Goal: Register for event/course

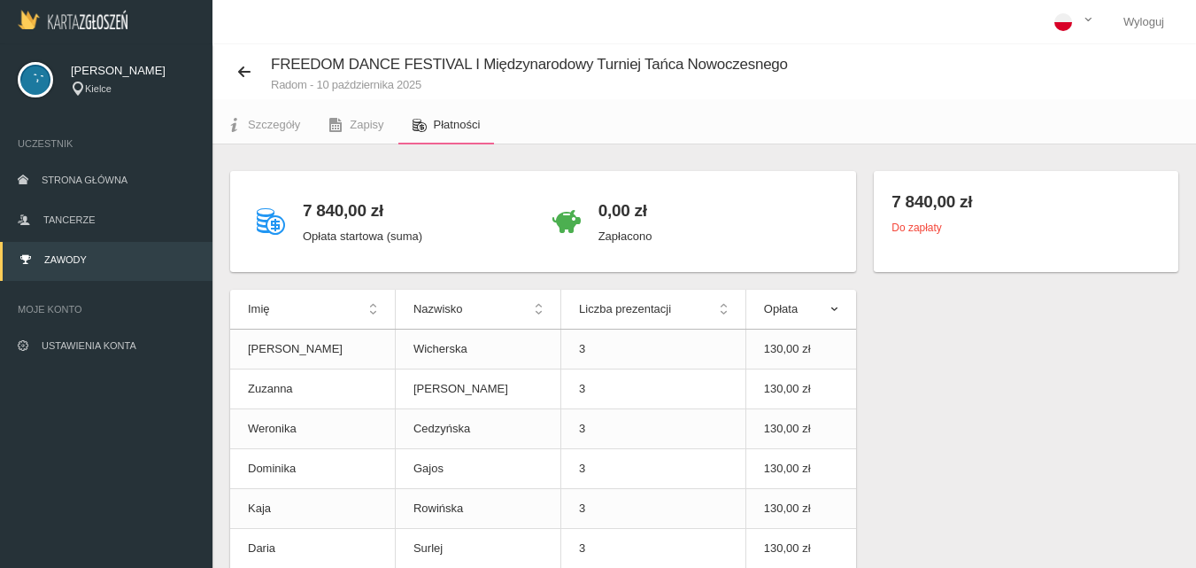
click at [74, 263] on span "Zawody" at bounding box center [65, 259] width 43 height 11
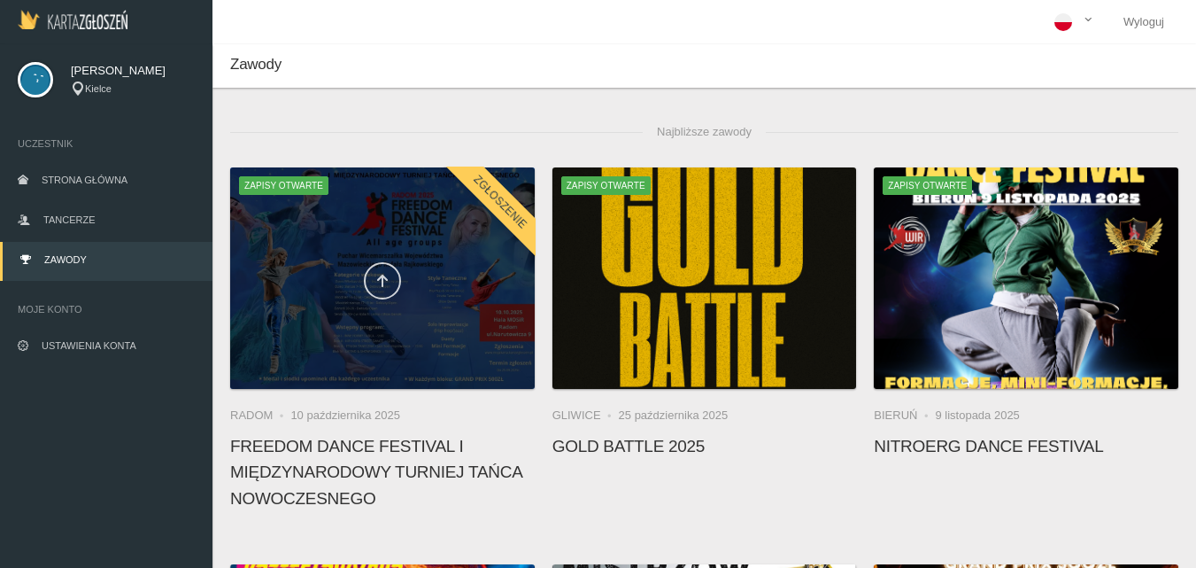
click at [376, 275] on icon at bounding box center [382, 281] width 14 height 14
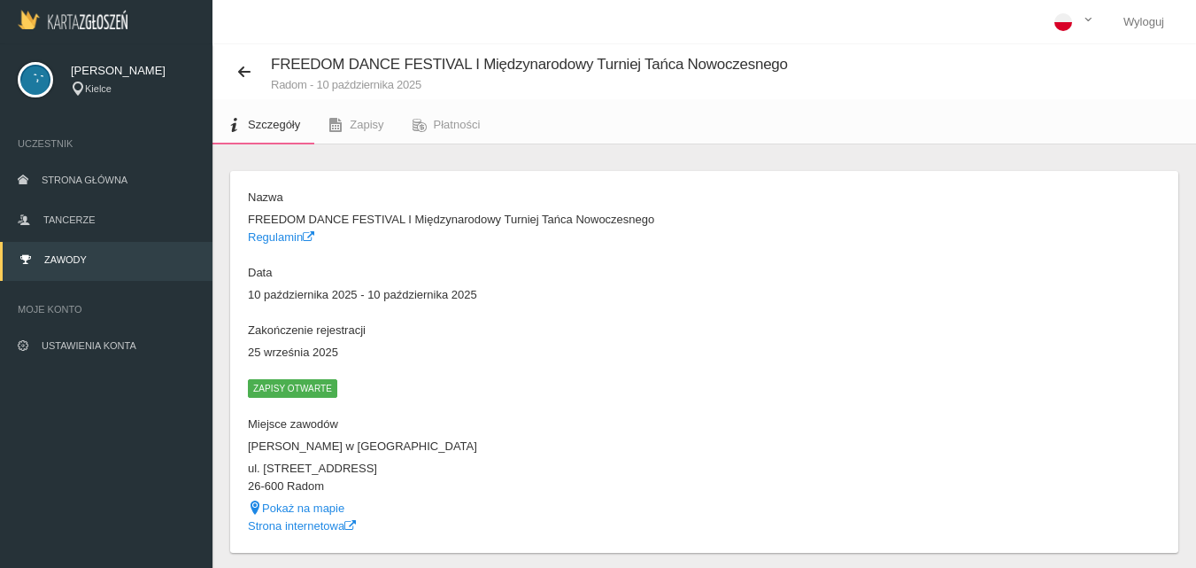
click at [301, 387] on span "Zapisy otwarte" at bounding box center [292, 388] width 89 height 18
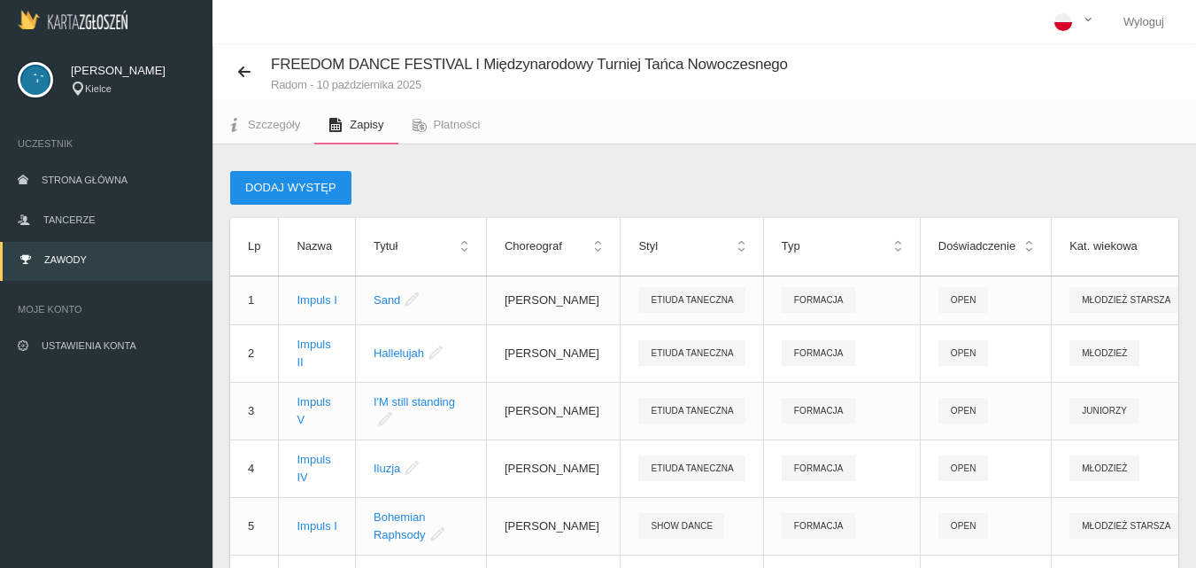
click at [282, 185] on button "Dodaj występ" at bounding box center [290, 188] width 121 height 34
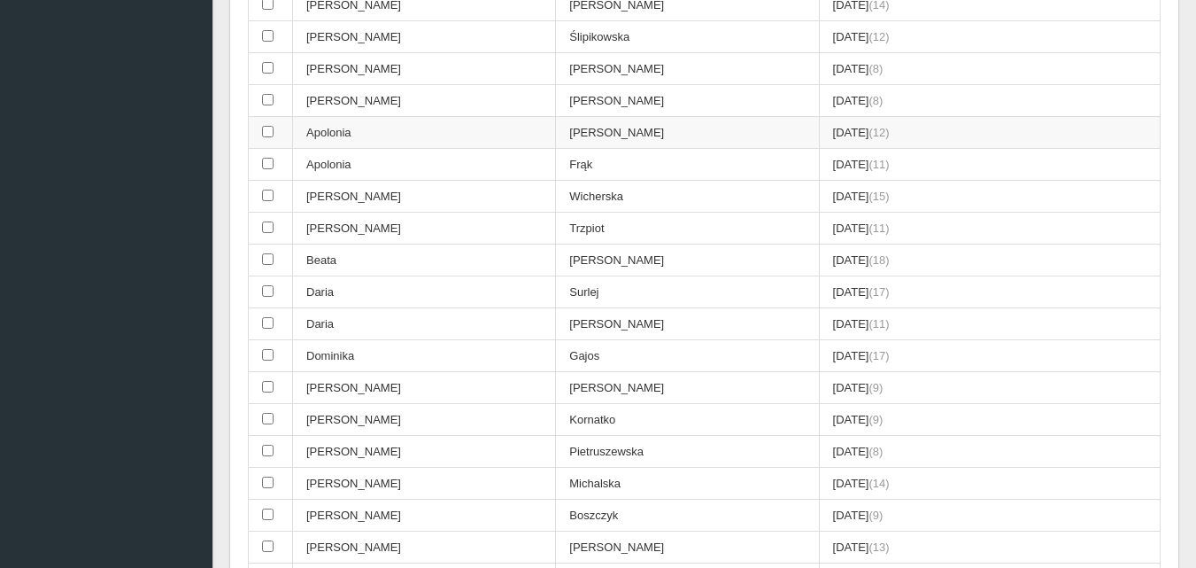
scroll to position [1151, 0]
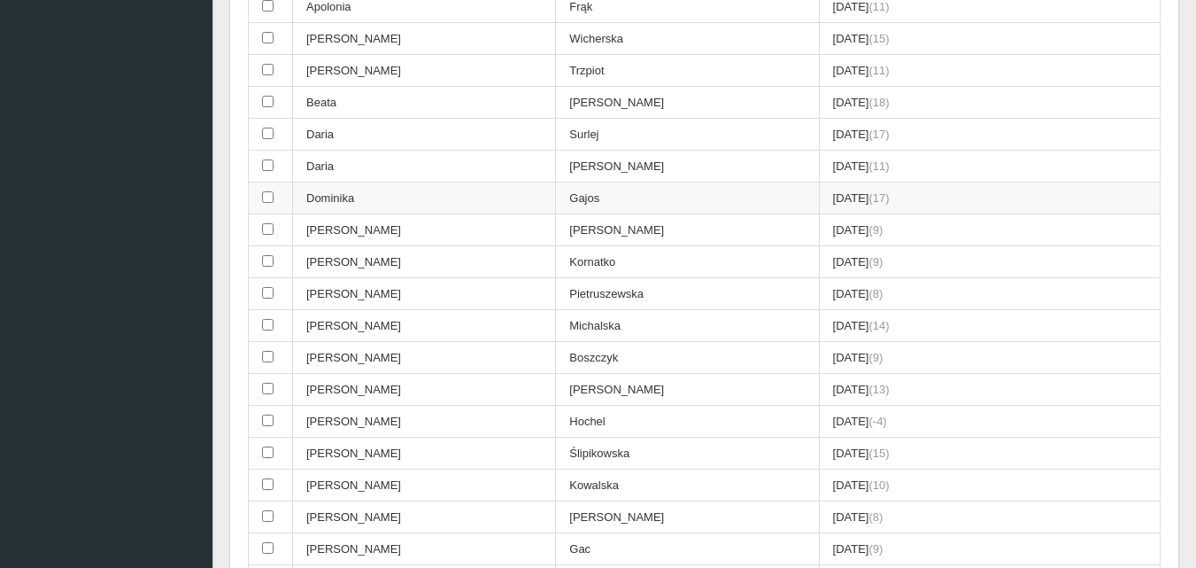
click at [267, 198] on input "checkbox" at bounding box center [268, 197] width 12 height 12
checkbox input "true"
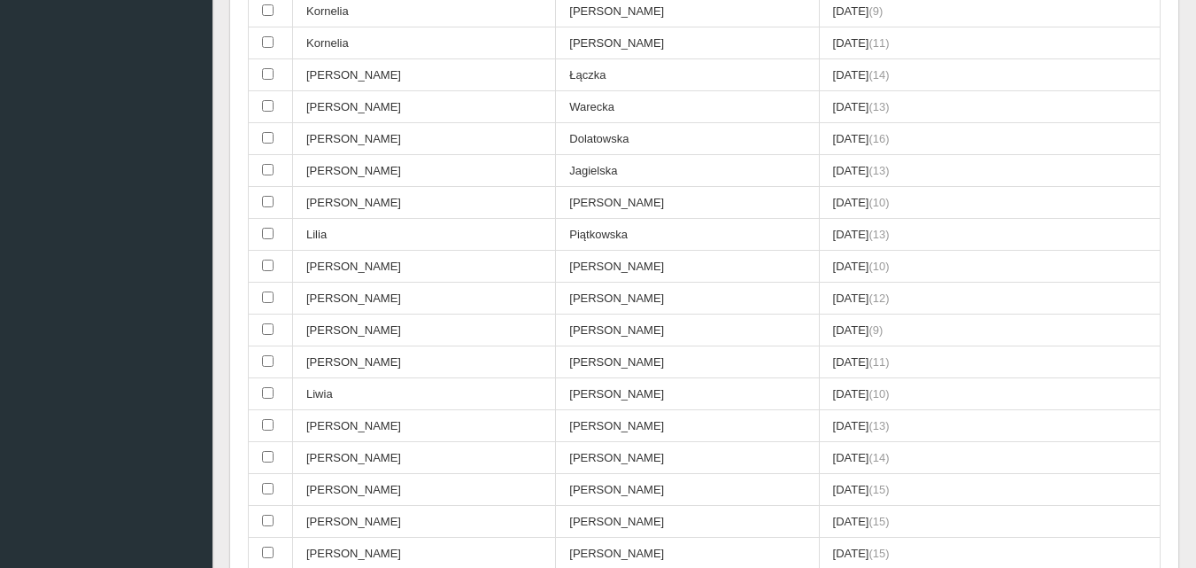
scroll to position [2745, 0]
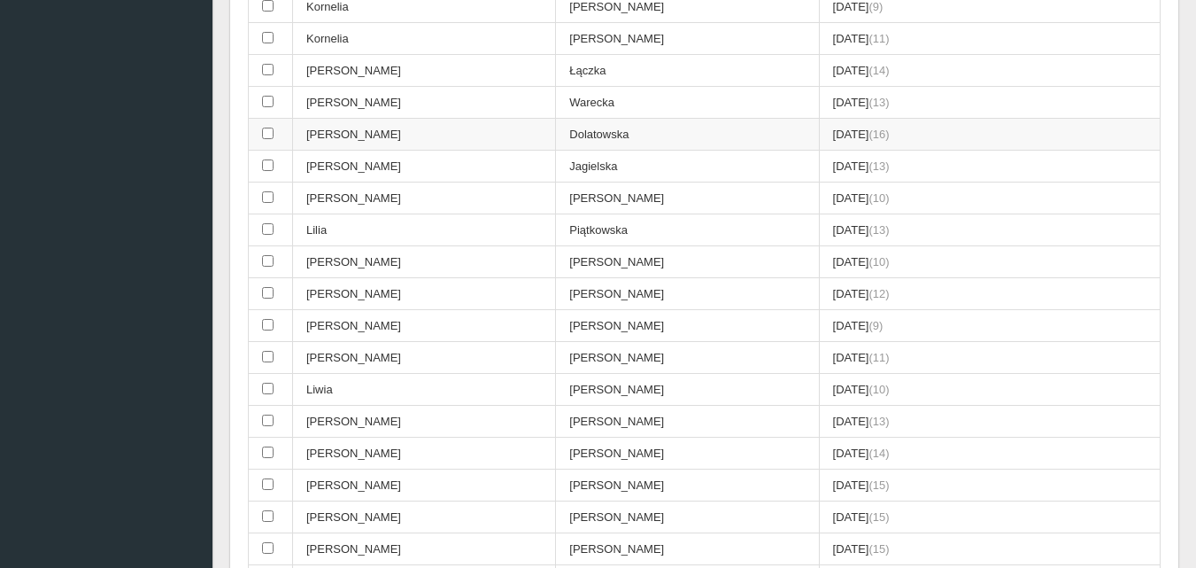
click at [268, 133] on input "checkbox" at bounding box center [268, 134] width 12 height 12
checkbox input "true"
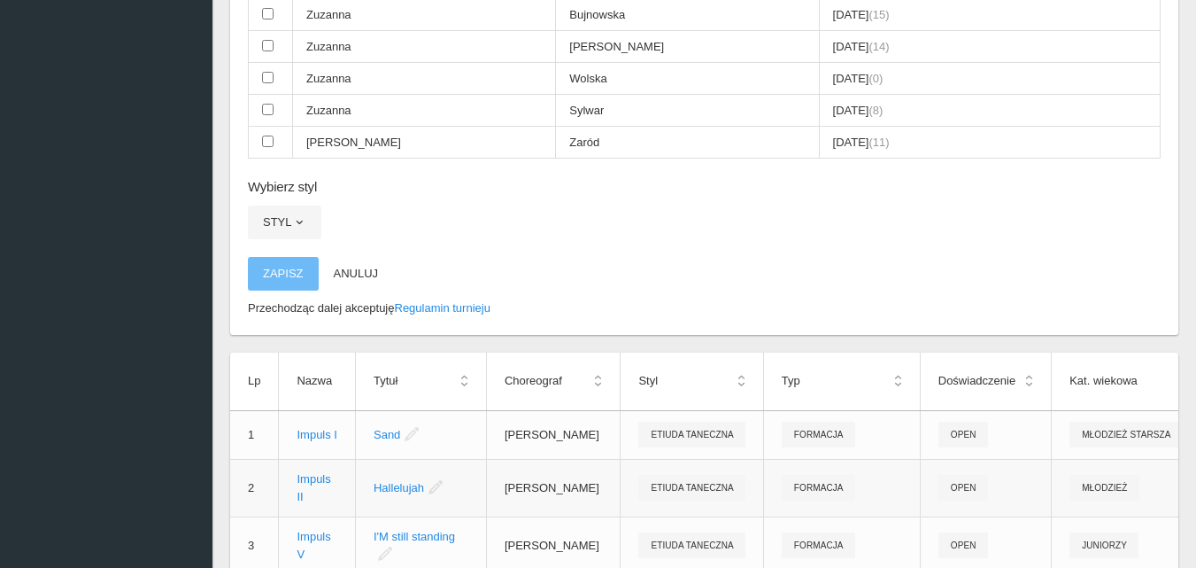
scroll to position [5225, 0]
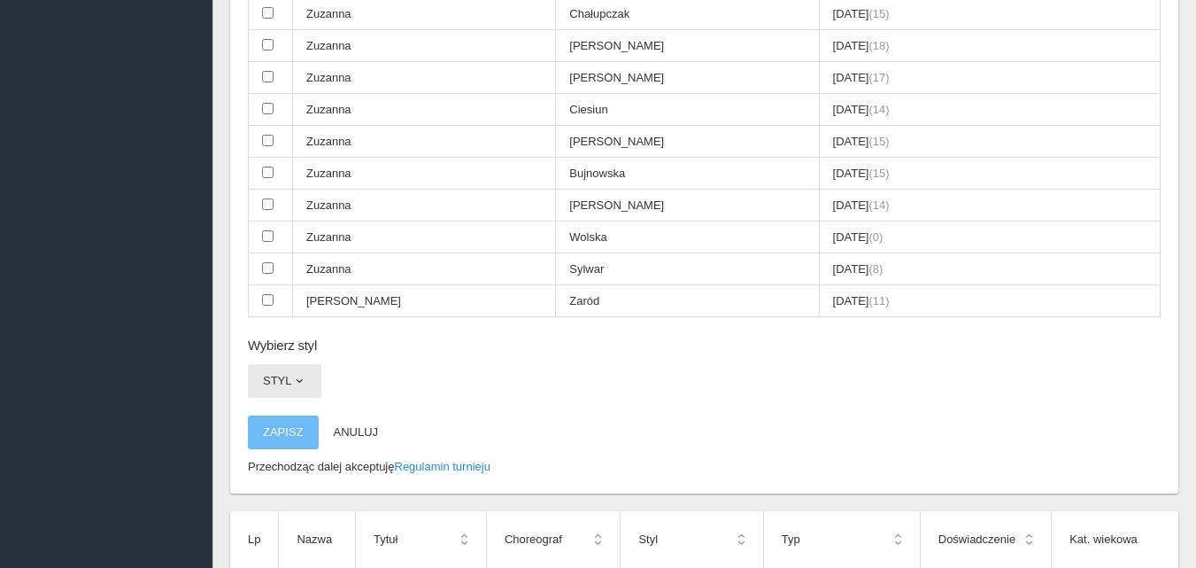
click at [283, 375] on button "Styl" at bounding box center [284, 381] width 73 height 34
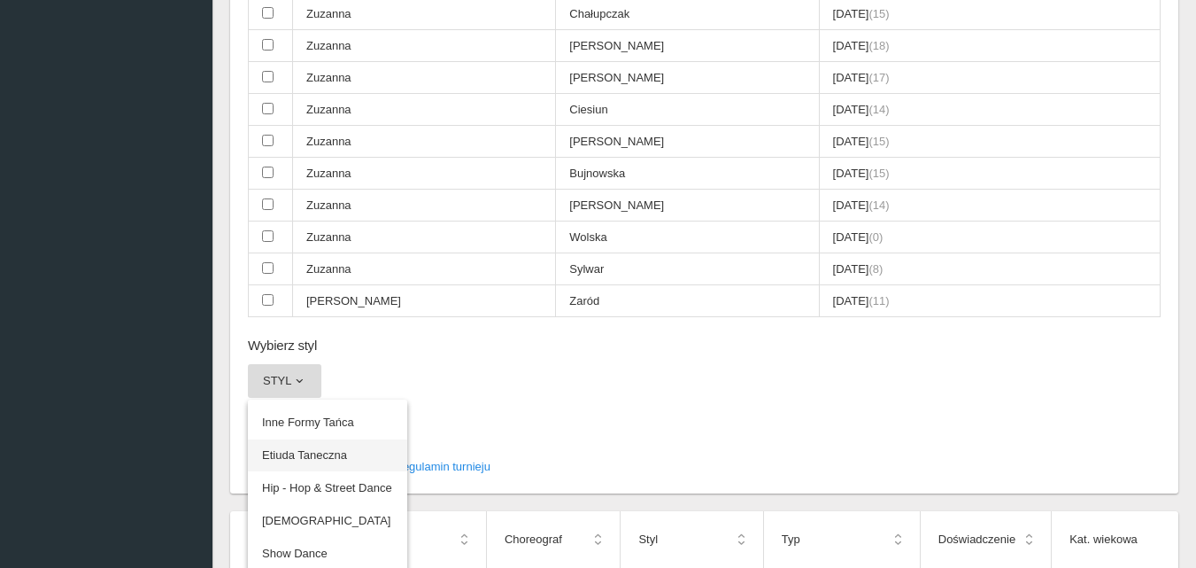
click at [317, 449] on link "Etiuda Taneczna" at bounding box center [327, 455] width 159 height 32
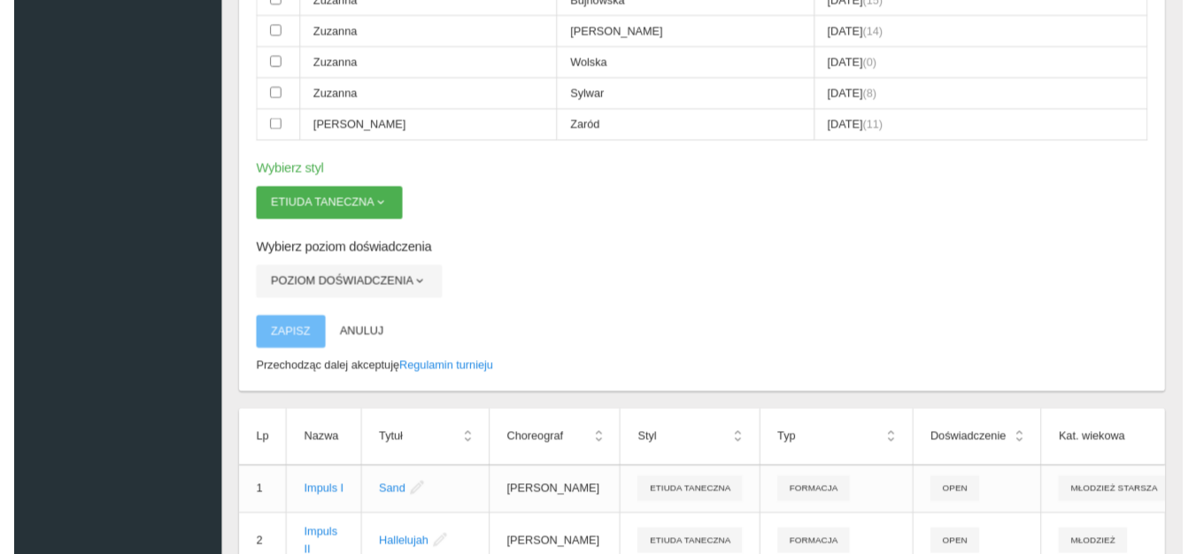
scroll to position [5402, 0]
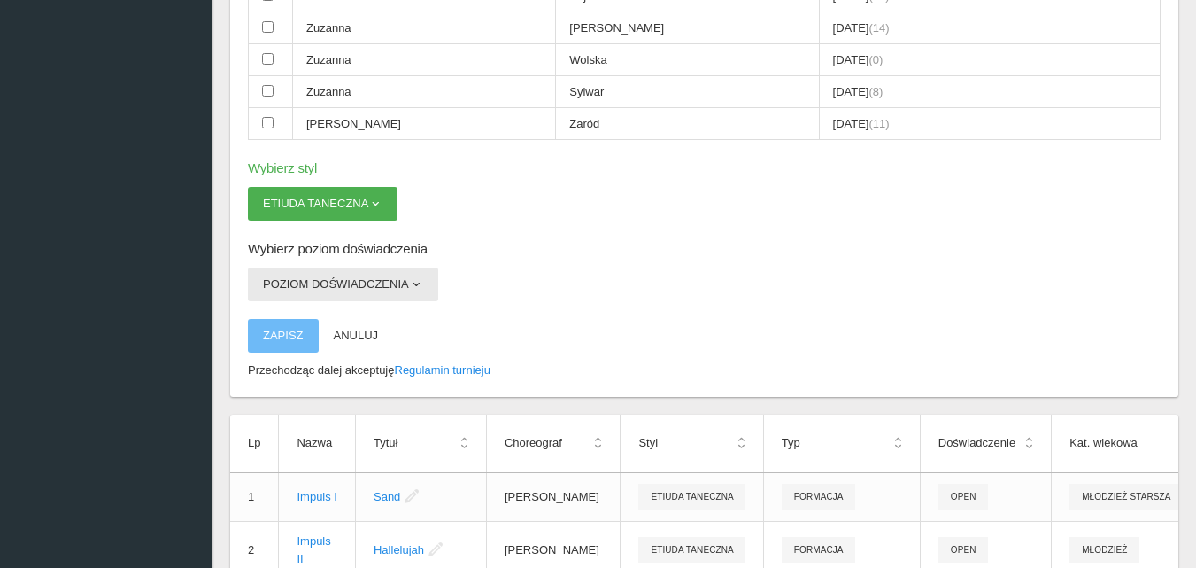
click at [417, 278] on span "button" at bounding box center [416, 284] width 14 height 14
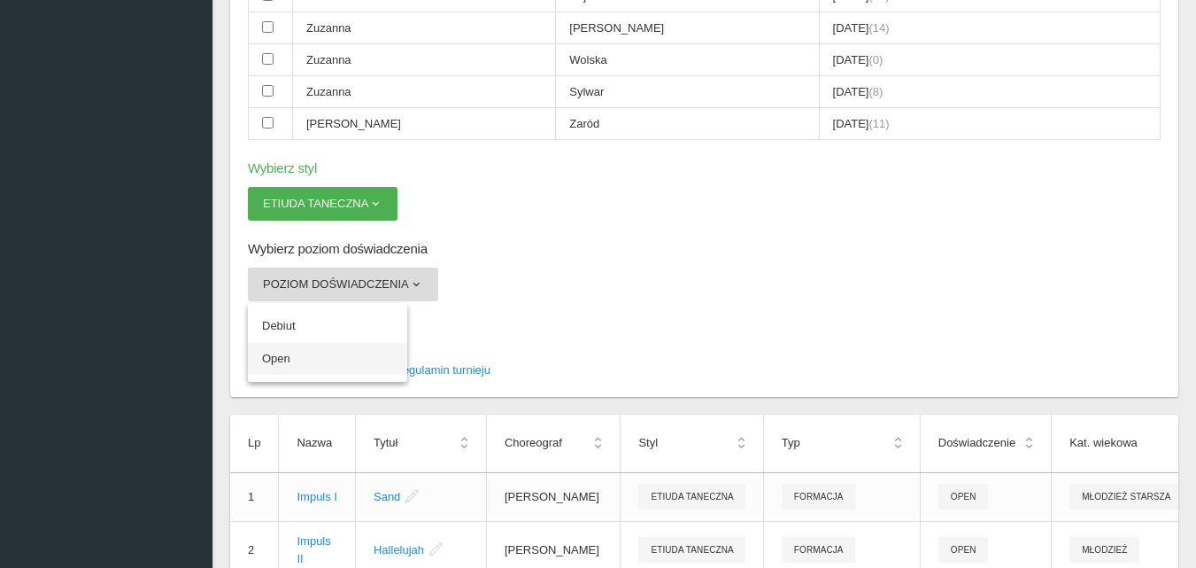
click at [275, 365] on link "Open" at bounding box center [327, 359] width 159 height 32
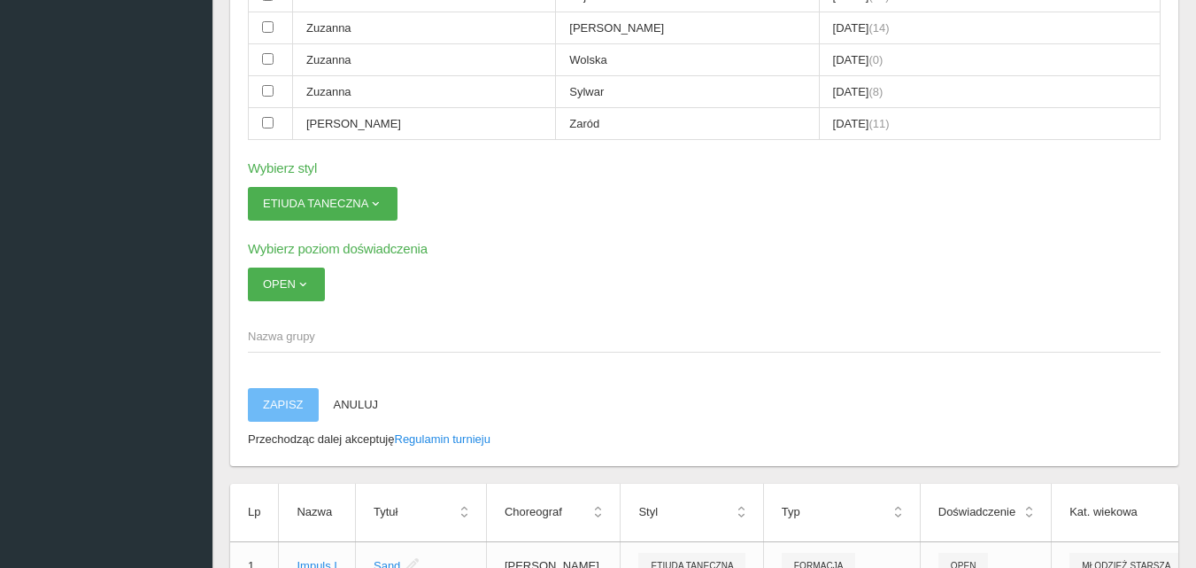
click at [273, 339] on span "Nazwa grupy" at bounding box center [695, 337] width 895 height 18
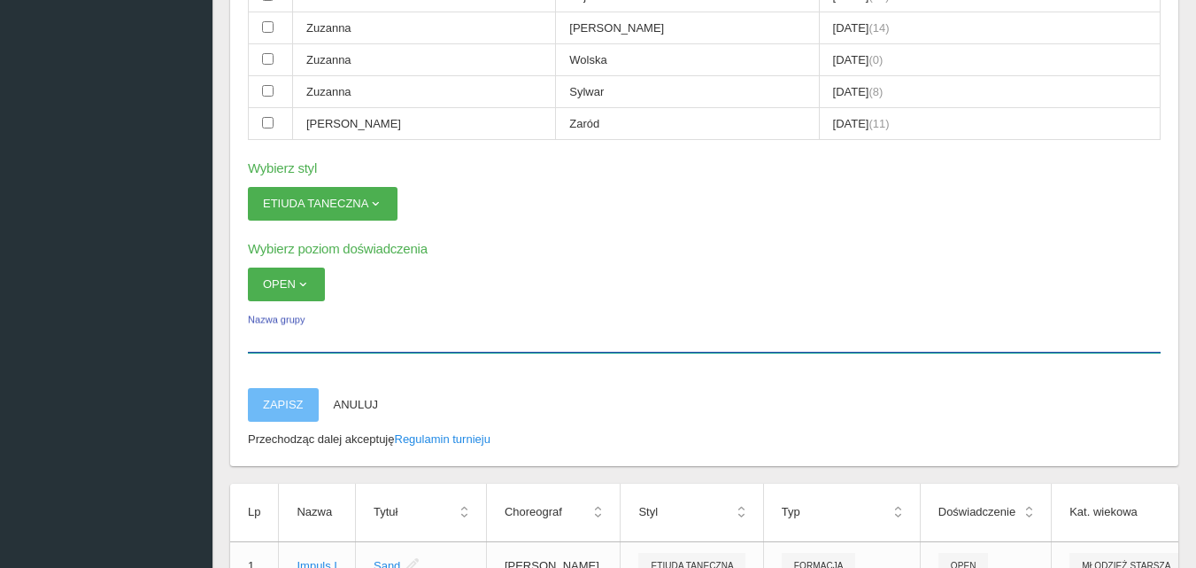
click at [273, 339] on input "Nazwa grupy" at bounding box center [704, 336] width 913 height 34
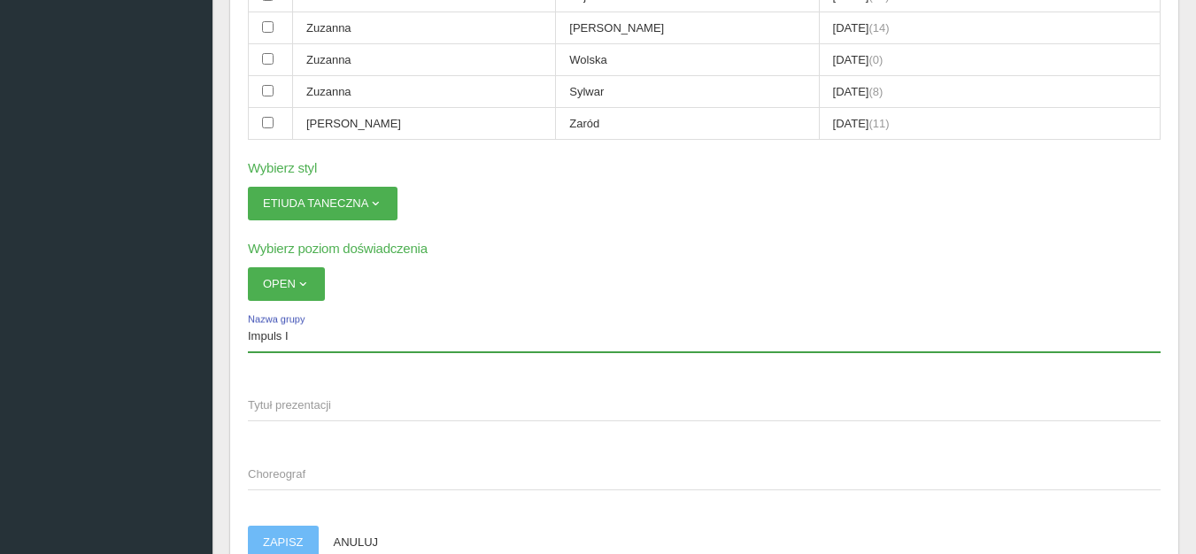
type input "Impuls I"
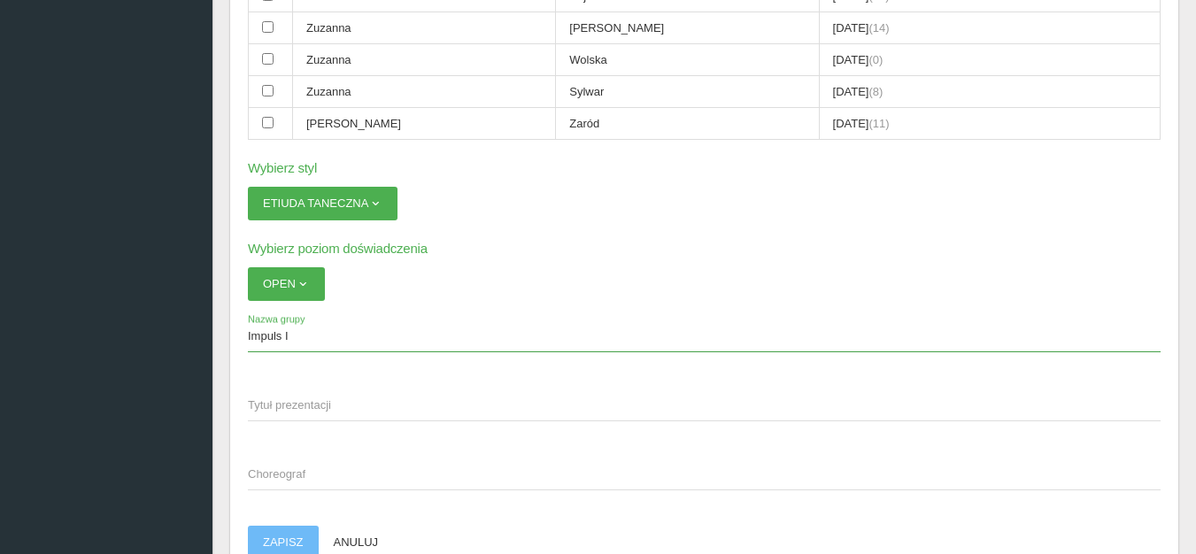
click at [266, 399] on span "Tytuł prezentacji" at bounding box center [695, 406] width 895 height 18
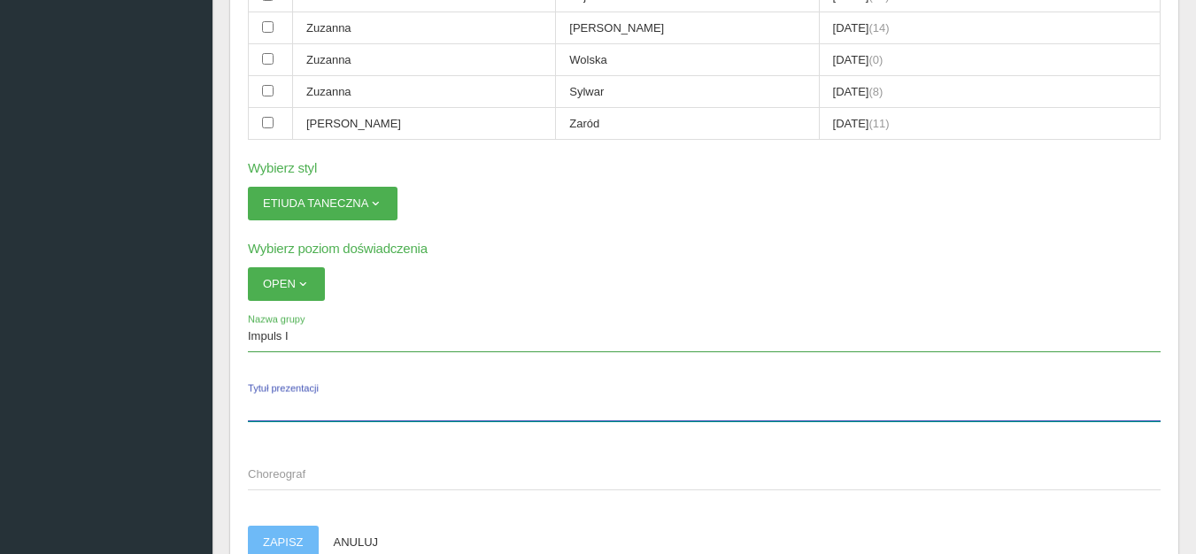
click at [266, 399] on input "Tytuł prezentacji" at bounding box center [704, 405] width 913 height 34
type input "Till the end"
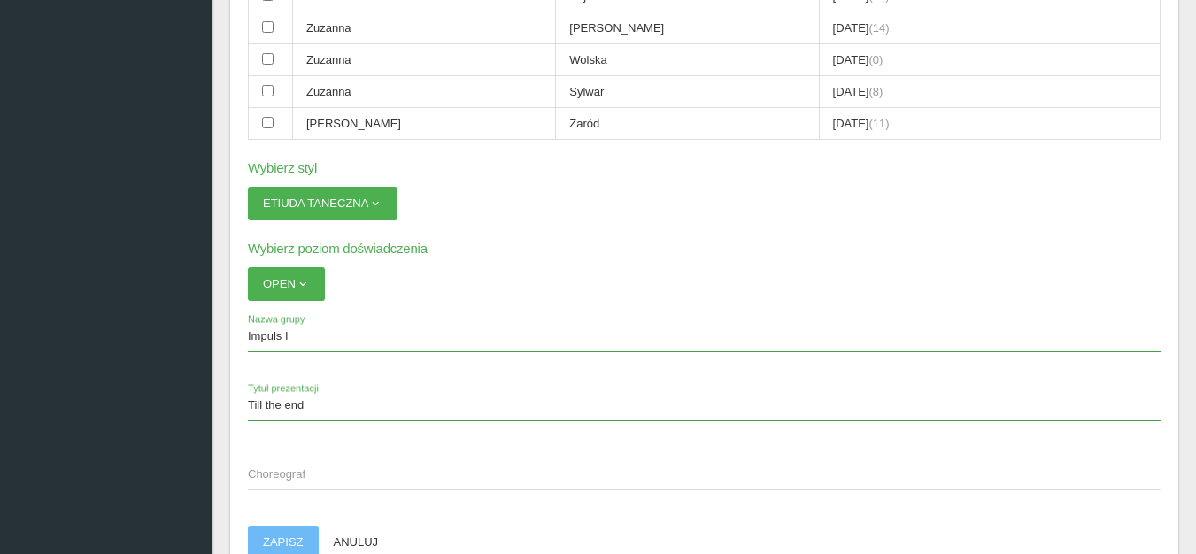
click at [269, 477] on span "Choreograf" at bounding box center [695, 475] width 895 height 18
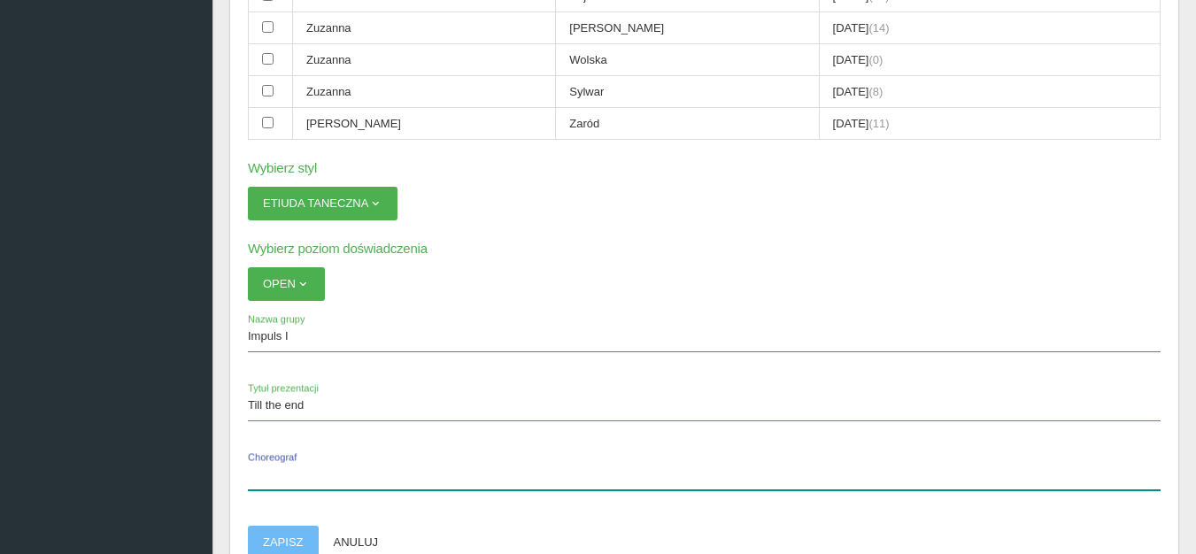
click at [269, 477] on input "Choreograf" at bounding box center [704, 474] width 913 height 34
click at [274, 475] on input "LenaDolatowska i [PERSON_NAME]" at bounding box center [704, 474] width 913 height 34
type input "[PERSON_NAME] i [PERSON_NAME]"
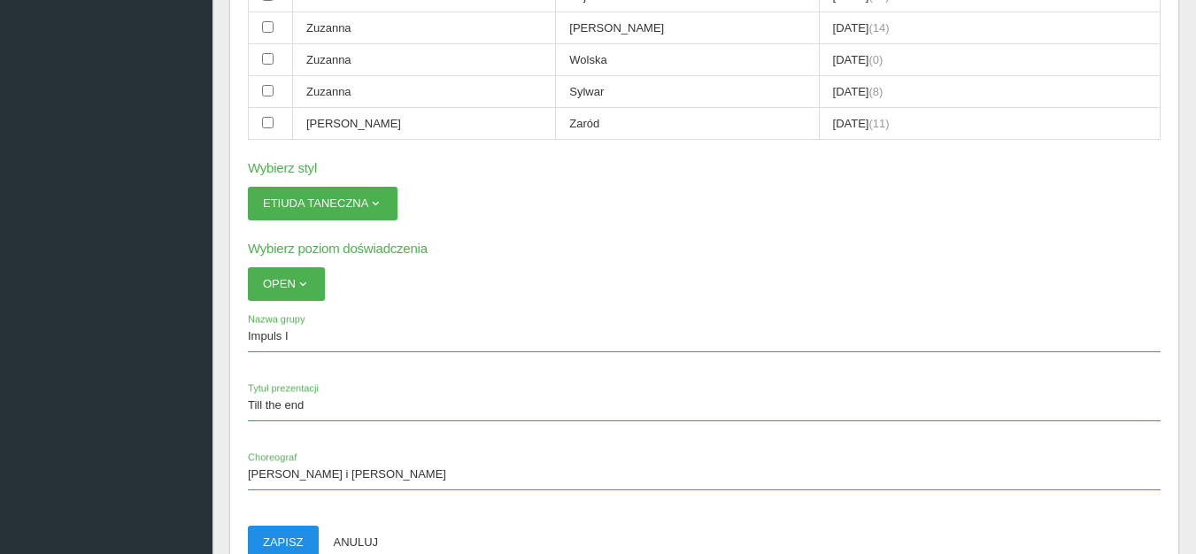
click at [287, 541] on button "Zapisz" at bounding box center [283, 543] width 71 height 34
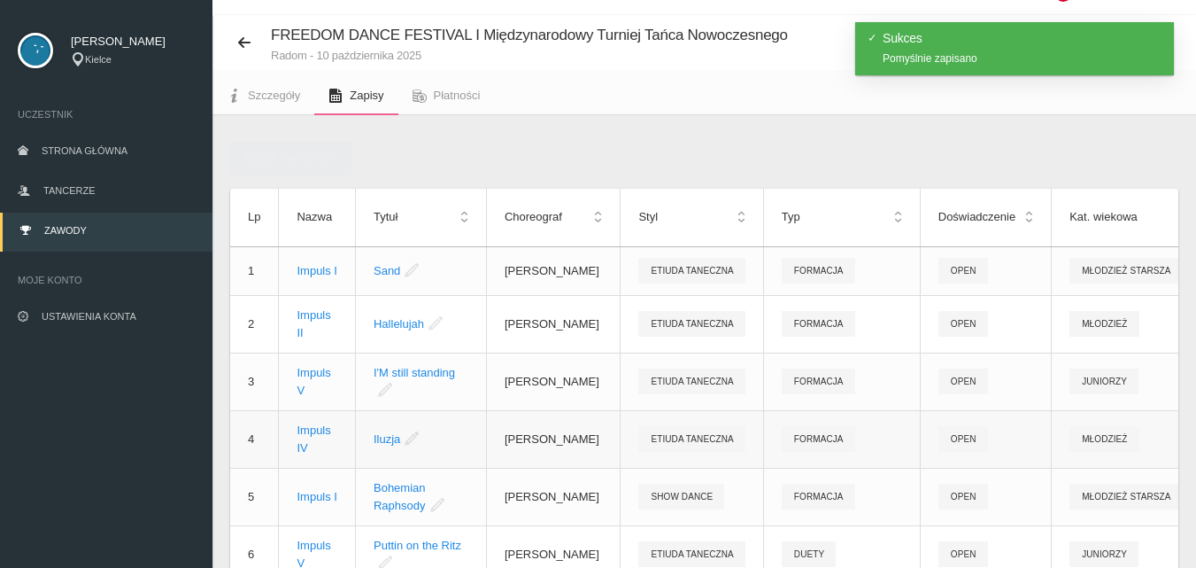
scroll to position [0, 0]
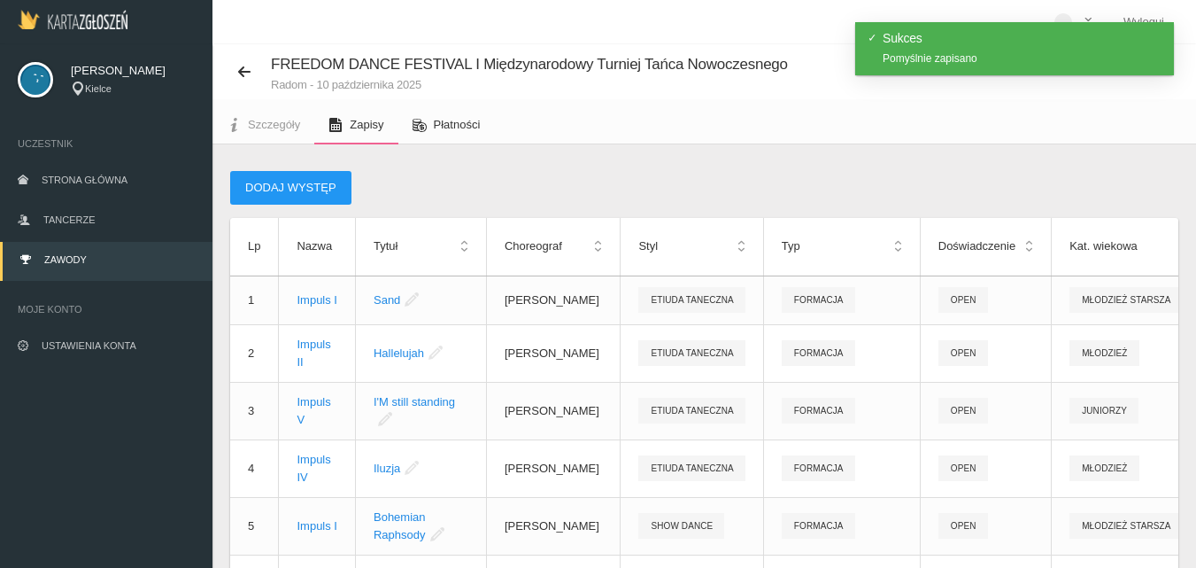
click at [450, 126] on span "Płatności" at bounding box center [457, 124] width 47 height 13
